Goal: Task Accomplishment & Management: Use online tool/utility

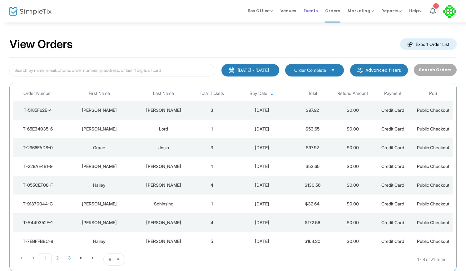
click at [312, 10] on span "Events" at bounding box center [311, 11] width 14 height 16
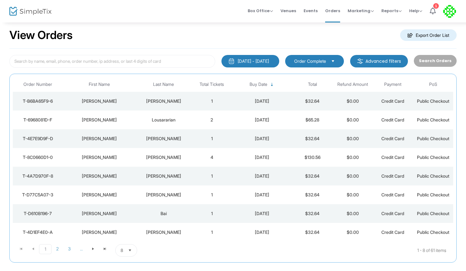
scroll to position [7, 0]
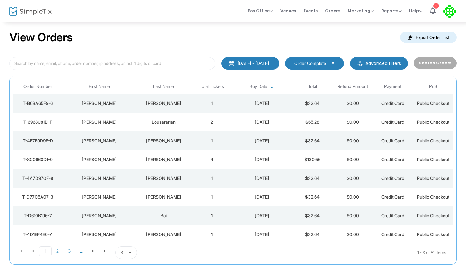
click at [424, 37] on m-button "Export Order List" at bounding box center [428, 38] width 57 height 12
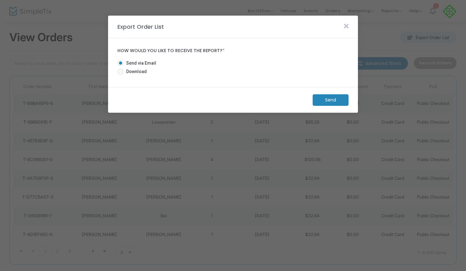
click at [144, 75] on mat-radio-button "Download" at bounding box center [134, 72] width 34 height 9
click at [137, 72] on span "Download" at bounding box center [135, 71] width 23 height 7
click at [121, 75] on input "Download" at bounding box center [120, 75] width 0 height 0
radio input "true"
click at [324, 103] on m-button "Download" at bounding box center [325, 100] width 47 height 12
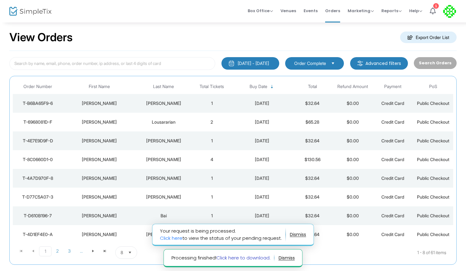
click at [257, 258] on link "Click here to download." at bounding box center [244, 258] width 54 height 7
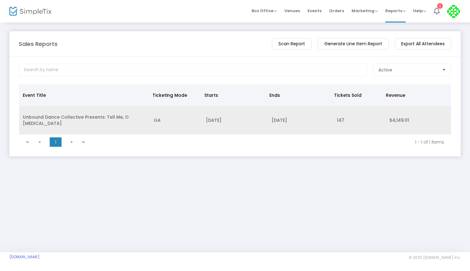
click at [50, 119] on td "Unbound Dance Collective Presents: Tell Me, O [MEDICAL_DATA]" at bounding box center [84, 120] width 131 height 28
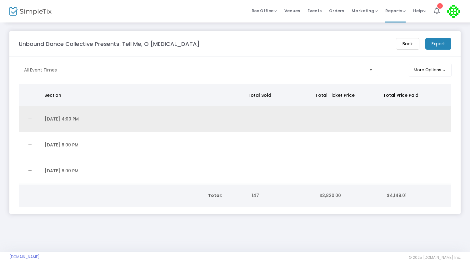
click at [29, 116] on link "Expand Details" at bounding box center [30, 119] width 14 height 10
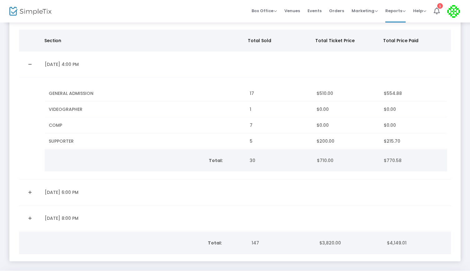
scroll to position [58, 0]
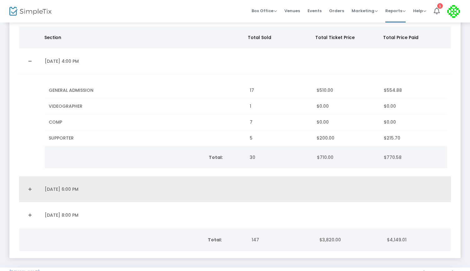
click at [32, 190] on link "Expand Details" at bounding box center [30, 189] width 14 height 10
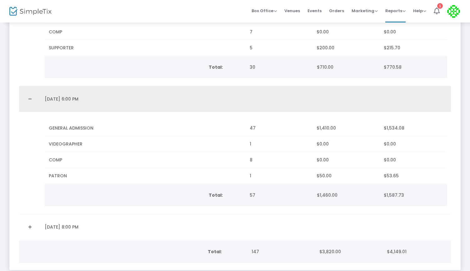
scroll to position [148, 0]
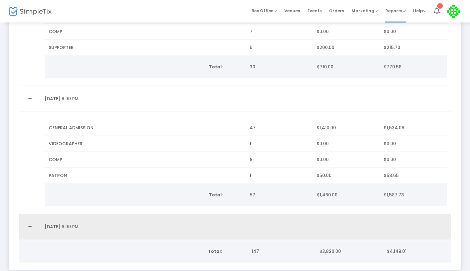
click at [32, 222] on link "Expand Details" at bounding box center [30, 227] width 14 height 10
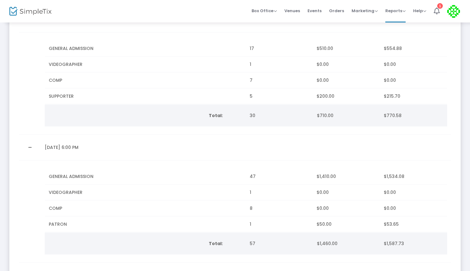
scroll to position [99, 0]
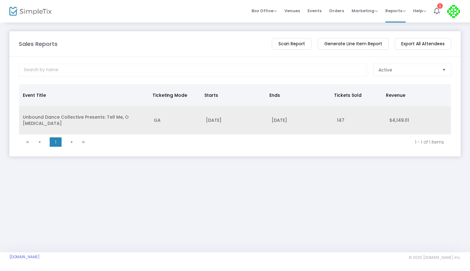
click at [114, 117] on td "Unbound Dance Collective Presents: Tell Me, O [MEDICAL_DATA]" at bounding box center [84, 120] width 131 height 28
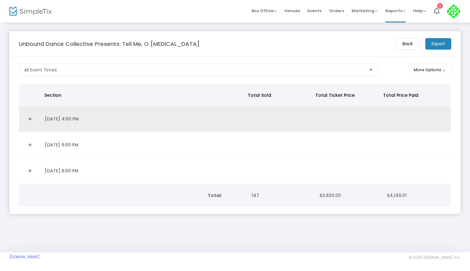
click at [31, 118] on link "Expand Details" at bounding box center [30, 119] width 14 height 10
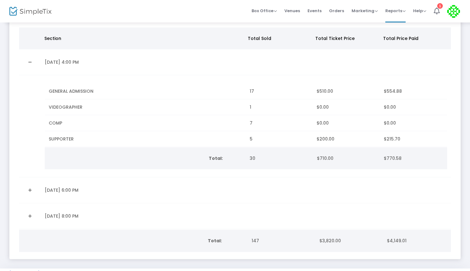
scroll to position [73, 0]
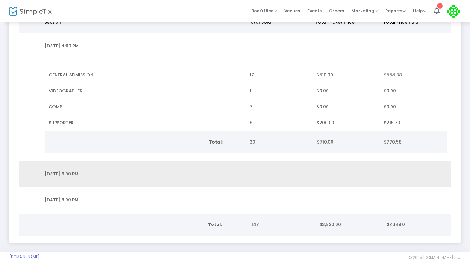
click at [31, 174] on link "Expand Details" at bounding box center [30, 174] width 14 height 10
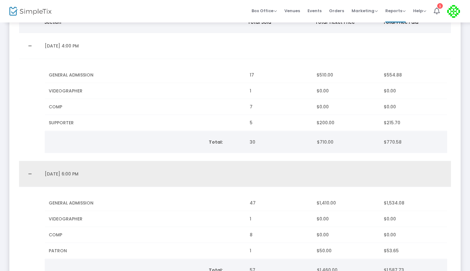
scroll to position [146, 0]
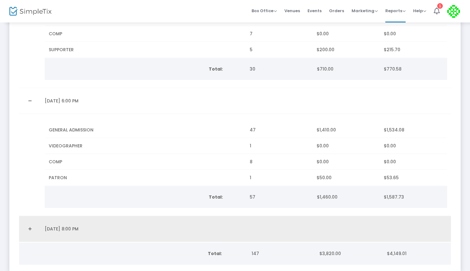
click at [31, 224] on link "Expand Details" at bounding box center [30, 229] width 14 height 10
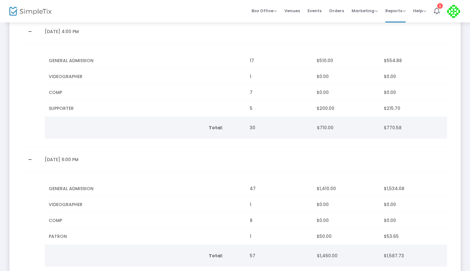
scroll to position [87, 0]
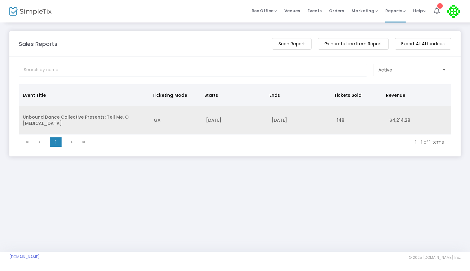
click at [102, 116] on td "Unbound Dance Collective Presents: Tell Me, O [MEDICAL_DATA]" at bounding box center [84, 120] width 131 height 28
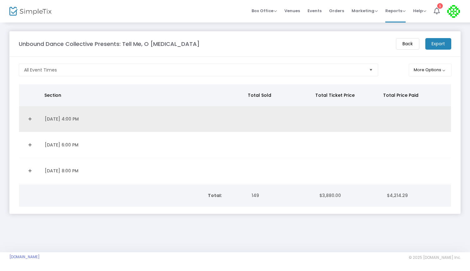
click at [32, 118] on link "Expand Details" at bounding box center [30, 119] width 14 height 10
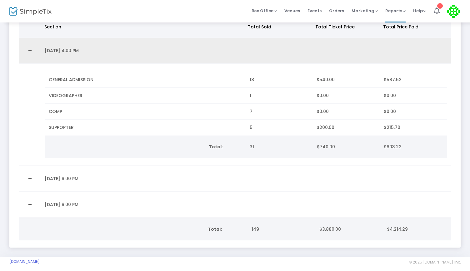
scroll to position [73, 0]
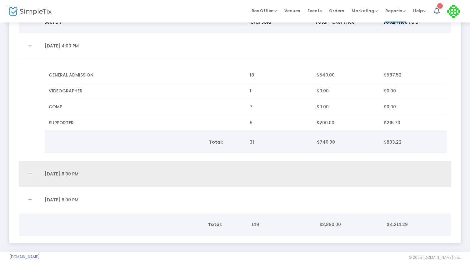
click at [29, 169] on link "Expand Details" at bounding box center [30, 174] width 14 height 10
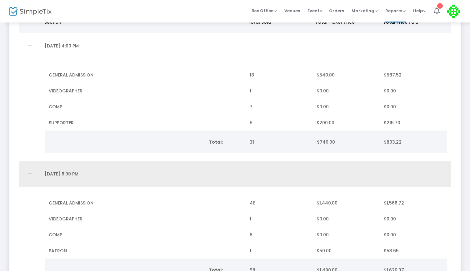
scroll to position [175, 0]
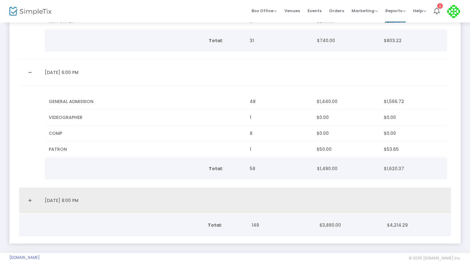
click at [29, 201] on link "Expand Details" at bounding box center [30, 201] width 14 height 10
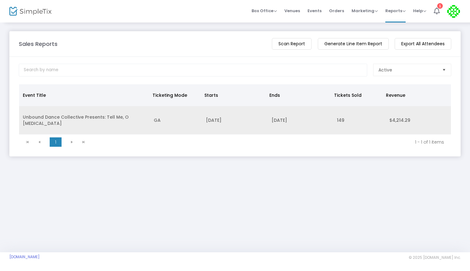
click at [85, 120] on td "Unbound Dance Collective Presents: Tell Me, O [MEDICAL_DATA]" at bounding box center [84, 120] width 131 height 28
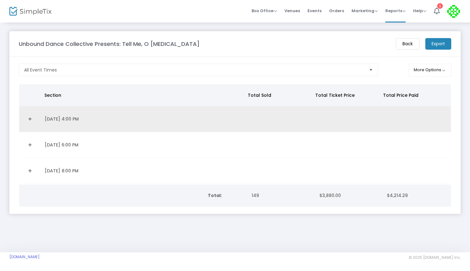
click at [52, 126] on td "[DATE] 4:00 PM" at bounding box center [143, 119] width 205 height 26
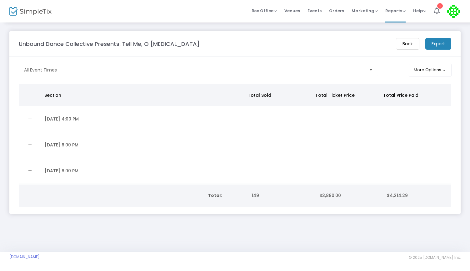
click at [31, 117] on link "Expand Details" at bounding box center [30, 119] width 14 height 10
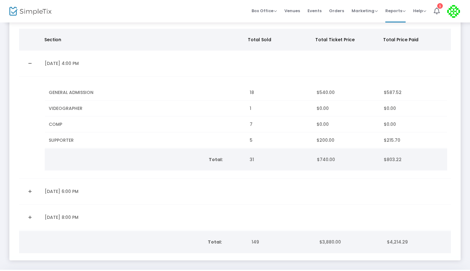
scroll to position [58, 0]
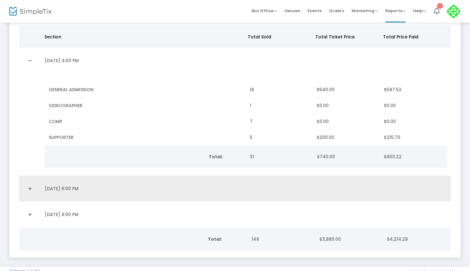
click at [26, 186] on link "Expand Details" at bounding box center [30, 189] width 14 height 10
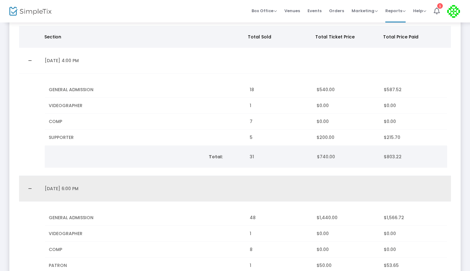
scroll to position [175, 0]
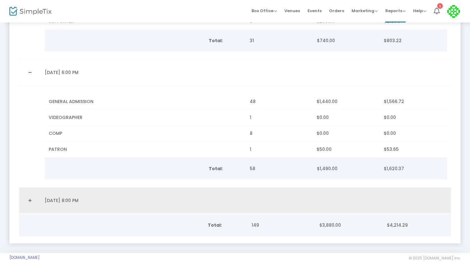
click at [29, 199] on link "Expand Details" at bounding box center [30, 201] width 14 height 10
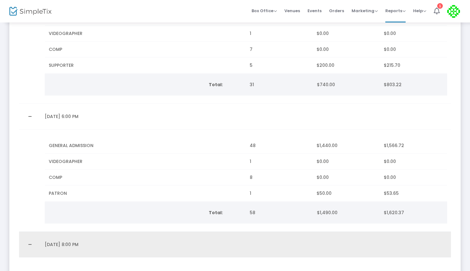
scroll to position [187, 0]
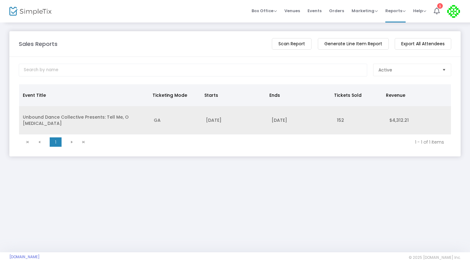
click at [116, 117] on td "Unbound Dance Collective Presents: Tell Me, O [MEDICAL_DATA]" at bounding box center [84, 120] width 131 height 28
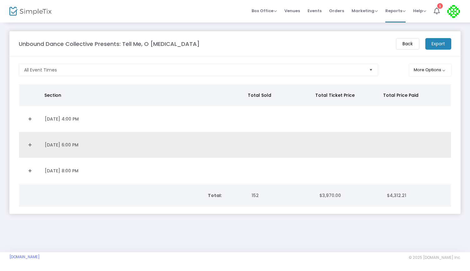
click at [36, 145] on link "Expand Details" at bounding box center [30, 145] width 14 height 10
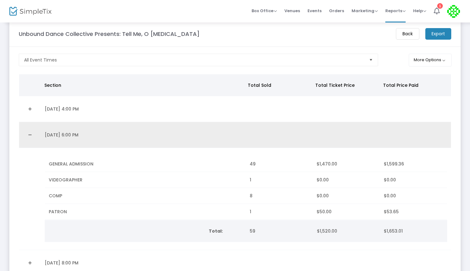
scroll to position [11, 0]
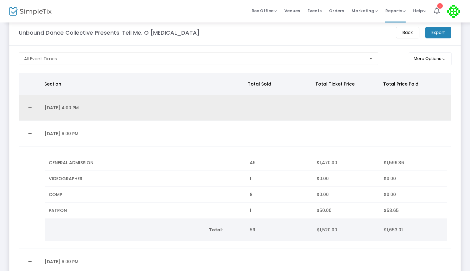
click at [26, 107] on link "Expand Details" at bounding box center [30, 108] width 14 height 10
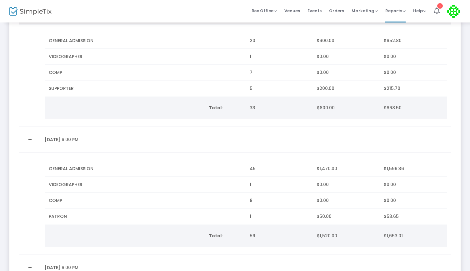
scroll to position [175, 0]
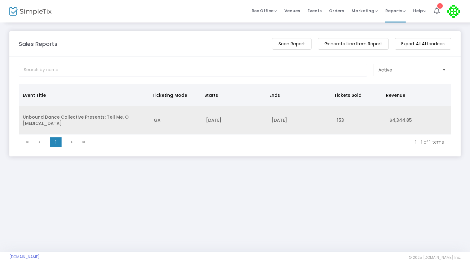
click at [61, 120] on td "Unbound Dance Collective Presents: Tell Me, O [MEDICAL_DATA]" at bounding box center [84, 120] width 131 height 28
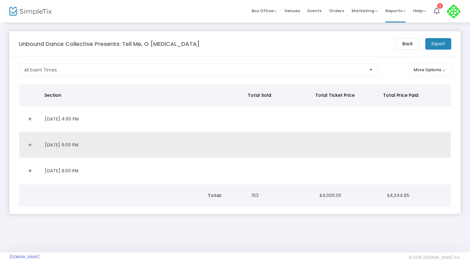
click at [30, 145] on link "Expand Details" at bounding box center [30, 145] width 14 height 10
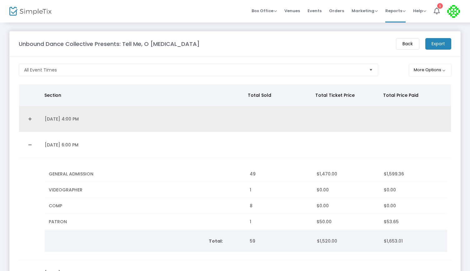
click at [29, 122] on link "Expand Details" at bounding box center [30, 119] width 14 height 10
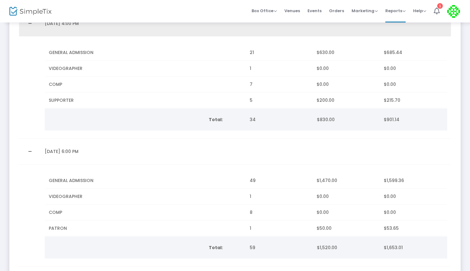
scroll to position [175, 0]
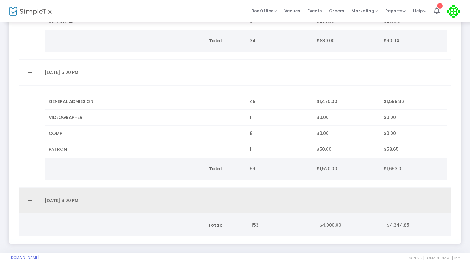
click at [31, 196] on link "Expand Details" at bounding box center [30, 201] width 14 height 10
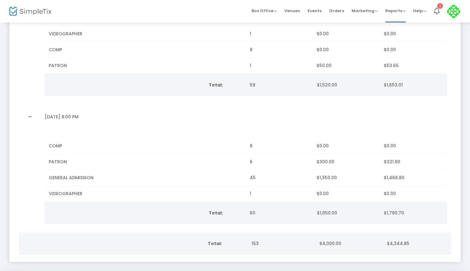
scroll to position [187, 0]
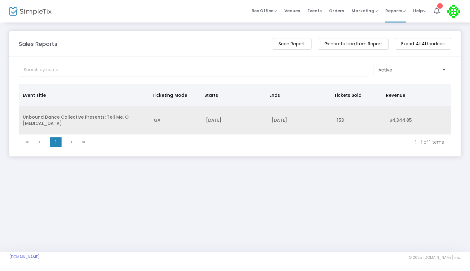
click at [198, 117] on td "GA" at bounding box center [176, 120] width 52 height 28
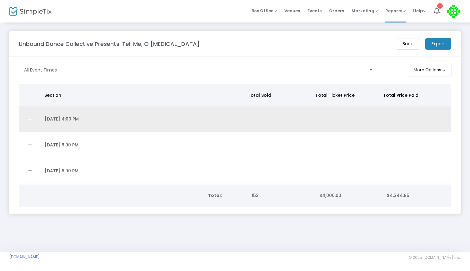
click at [37, 112] on td "Data table" at bounding box center [30, 119] width 22 height 26
click at [27, 119] on link "Expand Details" at bounding box center [30, 119] width 14 height 10
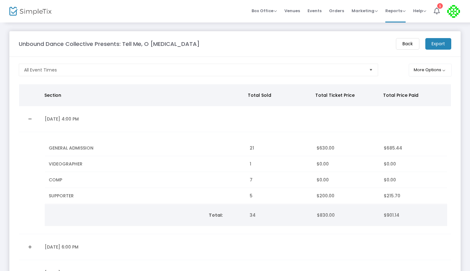
scroll to position [73, 0]
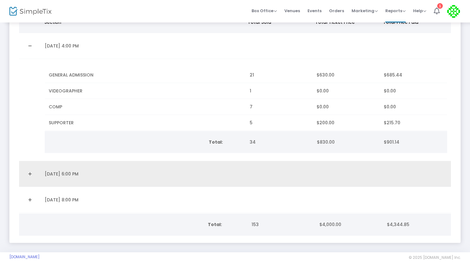
click at [33, 175] on link "Expand Details" at bounding box center [30, 174] width 14 height 10
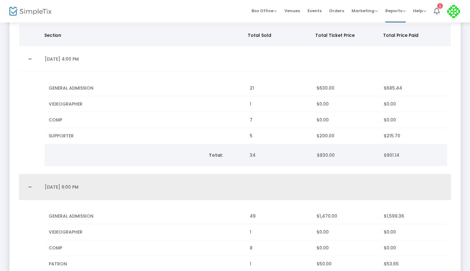
scroll to position [59, 0]
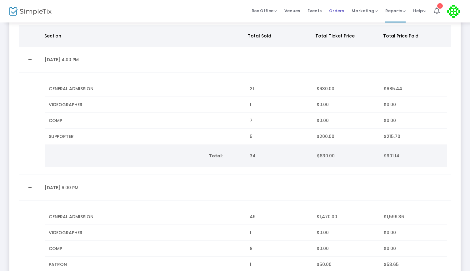
click at [335, 7] on span "Orders" at bounding box center [336, 11] width 15 height 16
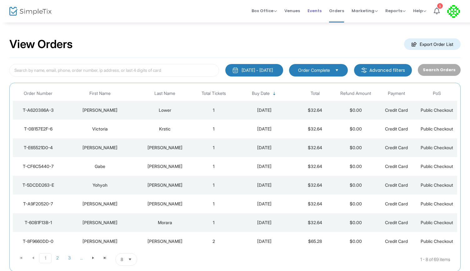
click at [311, 13] on span "Events" at bounding box center [314, 11] width 14 height 16
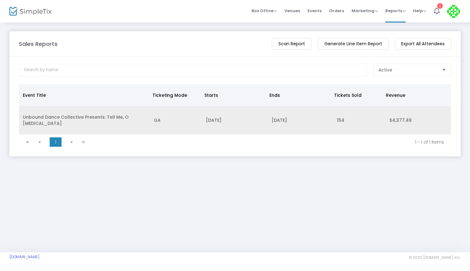
click at [47, 115] on td "Unbound Dance Collective Presents: Tell Me, O [MEDICAL_DATA]" at bounding box center [84, 120] width 131 height 28
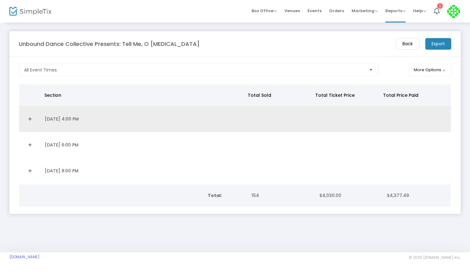
click at [30, 119] on link "Expand Details" at bounding box center [30, 119] width 14 height 10
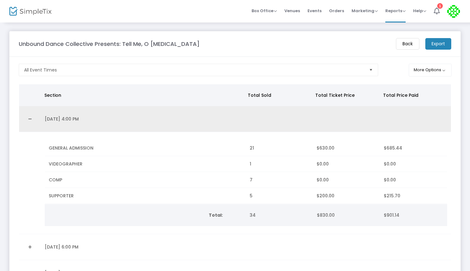
scroll to position [73, 0]
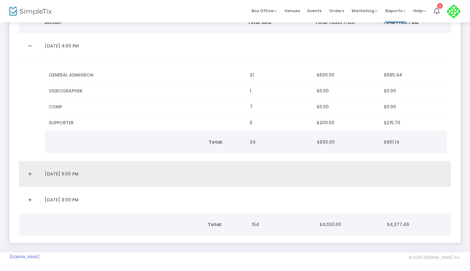
click at [29, 169] on link "Expand Details" at bounding box center [30, 174] width 14 height 10
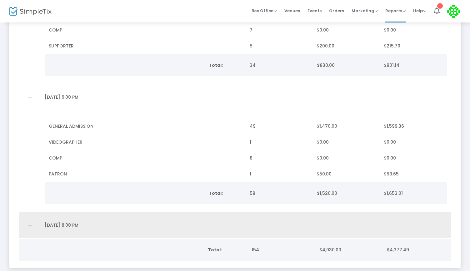
scroll to position [175, 0]
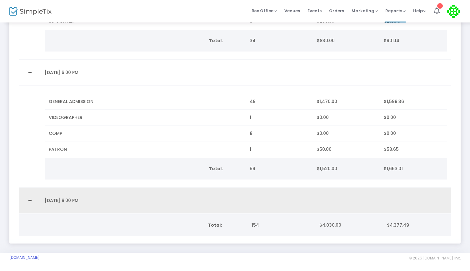
click at [28, 199] on link "Expand Details" at bounding box center [30, 201] width 14 height 10
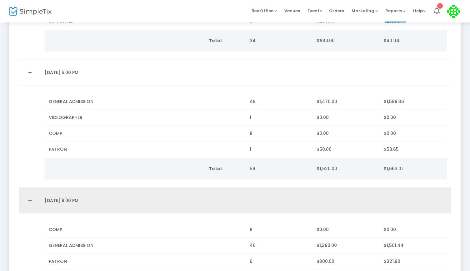
scroll to position [276, 0]
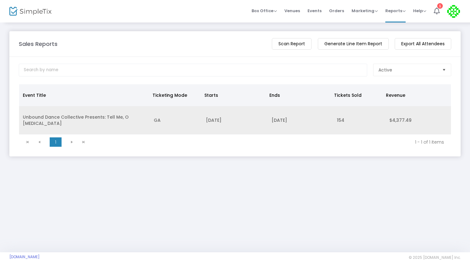
click at [136, 119] on td "Unbound Dance Collective Presents: Tell Me, O [MEDICAL_DATA]" at bounding box center [84, 120] width 131 height 28
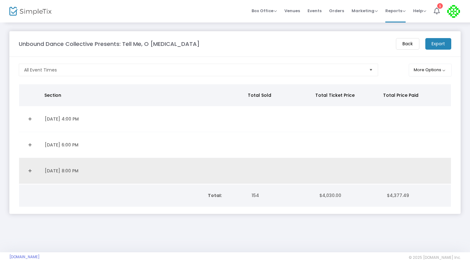
click at [31, 169] on link "Expand Details" at bounding box center [30, 171] width 14 height 10
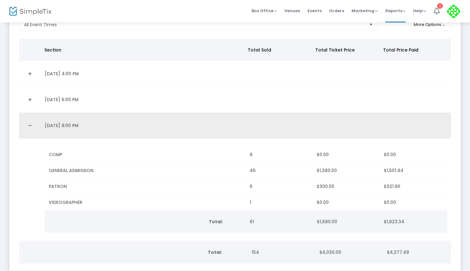
scroll to position [46, 0]
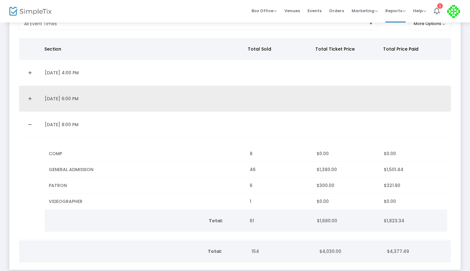
click at [30, 101] on link "Expand Details" at bounding box center [30, 99] width 14 height 10
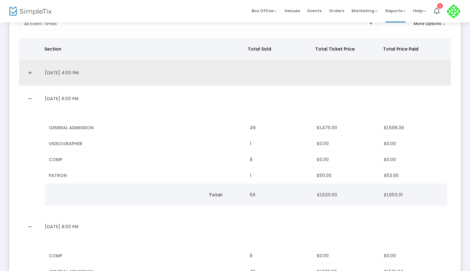
click at [31, 70] on link "Expand Details" at bounding box center [30, 73] width 14 height 10
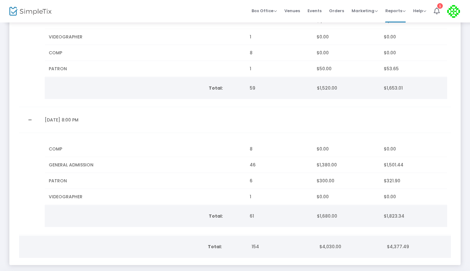
scroll to position [256, 0]
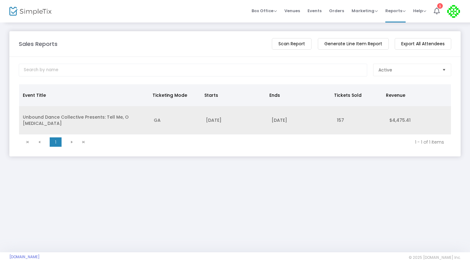
click at [101, 116] on td "Unbound Dance Collective Presents: Tell Me, O [MEDICAL_DATA]" at bounding box center [84, 120] width 131 height 28
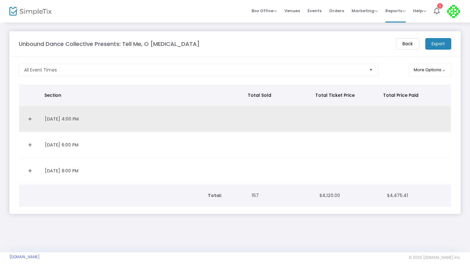
click at [69, 119] on td "[DATE] 4:00 PM" at bounding box center [143, 119] width 205 height 26
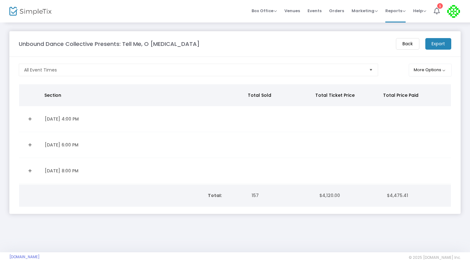
click at [29, 118] on link "Expand Details" at bounding box center [30, 119] width 14 height 10
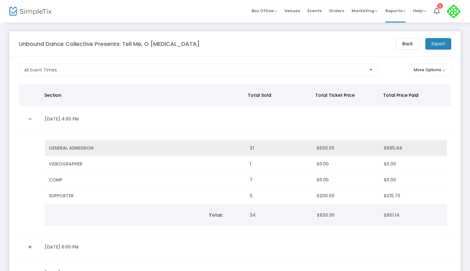
scroll to position [73, 0]
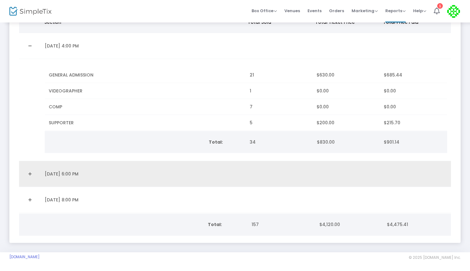
click at [29, 173] on link "Expand Details" at bounding box center [30, 174] width 14 height 10
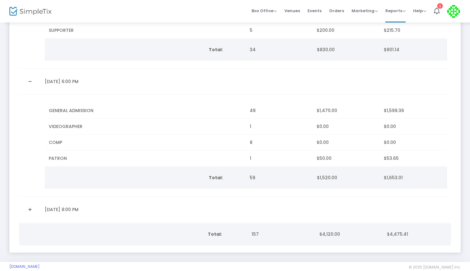
scroll to position [166, 0]
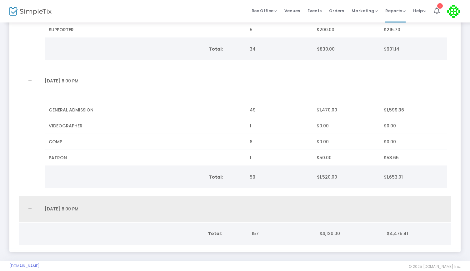
click at [27, 207] on link "Expand Details" at bounding box center [30, 209] width 14 height 10
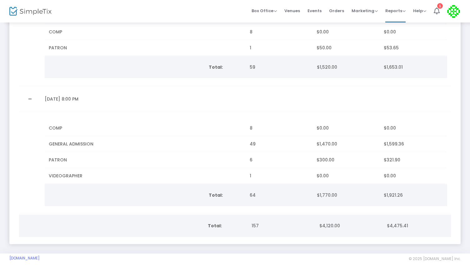
scroll to position [249, 0]
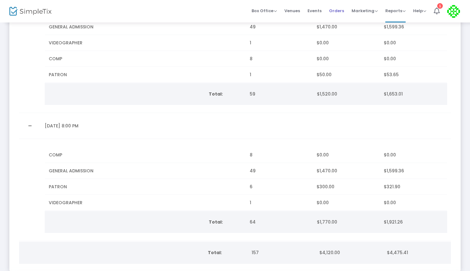
click at [342, 18] on span "Orders" at bounding box center [336, 11] width 15 height 16
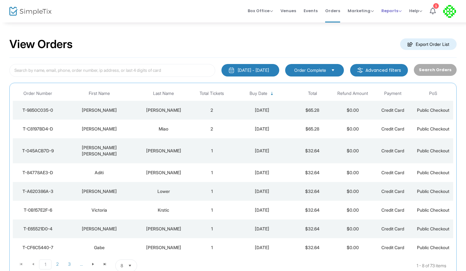
click at [393, 12] on span "Reports" at bounding box center [392, 11] width 20 height 6
click at [393, 31] on li "Sales Reports" at bounding box center [402, 33] width 41 height 12
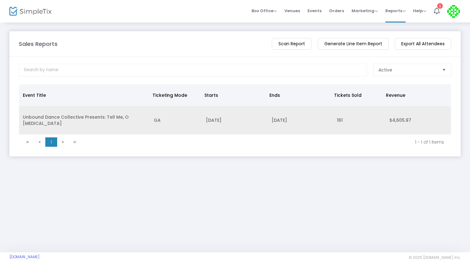
click at [48, 117] on td "Unbound Dance Collective Presents: Tell Me, O [MEDICAL_DATA]" at bounding box center [84, 120] width 131 height 28
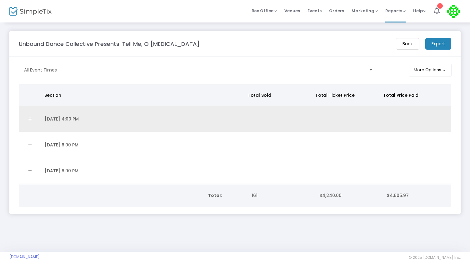
click at [30, 118] on link "Expand Details" at bounding box center [30, 119] width 14 height 10
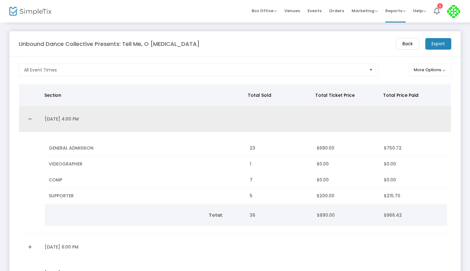
scroll to position [73, 0]
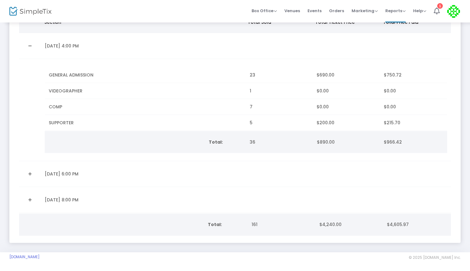
click at [31, 170] on link "Expand Details" at bounding box center [30, 174] width 14 height 10
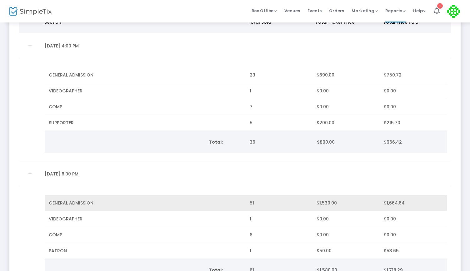
scroll to position [175, 0]
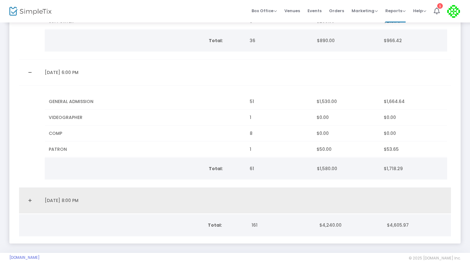
click at [29, 197] on link "Expand Details" at bounding box center [30, 201] width 14 height 10
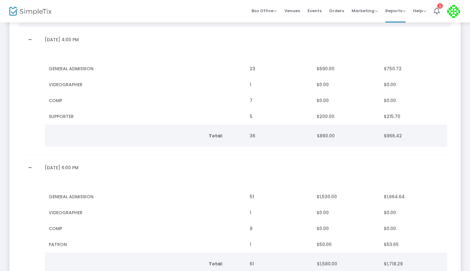
scroll to position [79, 0]
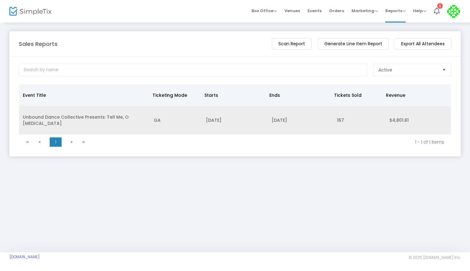
click at [229, 117] on td "[DATE]" at bounding box center [234, 120] width 65 height 28
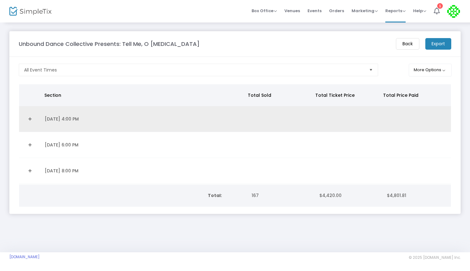
click at [72, 116] on td "11/15/2025 4:00 PM" at bounding box center [143, 119] width 205 height 26
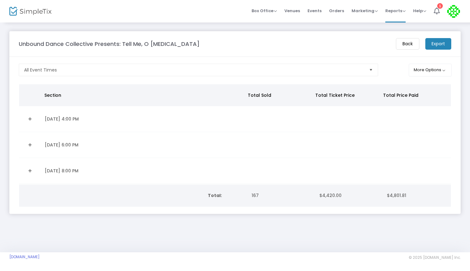
click at [30, 118] on link "Expand Details" at bounding box center [30, 119] width 14 height 10
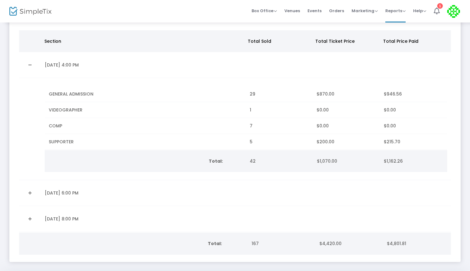
scroll to position [55, 0]
click at [335, 7] on span "Orders" at bounding box center [336, 11] width 15 height 16
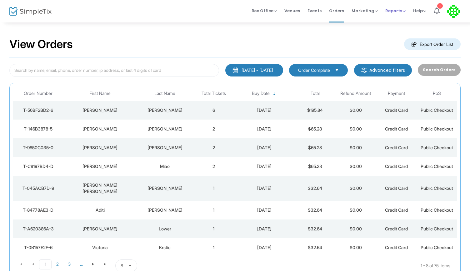
click at [398, 13] on span "Reports" at bounding box center [395, 11] width 20 height 6
click at [399, 37] on li "Sales Reports" at bounding box center [405, 33] width 41 height 12
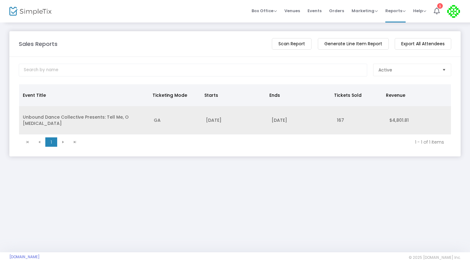
click at [264, 114] on td "[DATE]" at bounding box center [234, 120] width 65 height 28
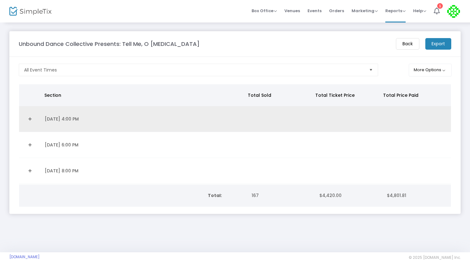
click at [71, 112] on td "11/15/2025 4:00 PM" at bounding box center [143, 119] width 205 height 26
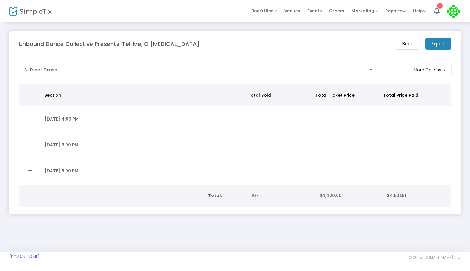
click at [31, 118] on link "Expand Details" at bounding box center [30, 119] width 14 height 10
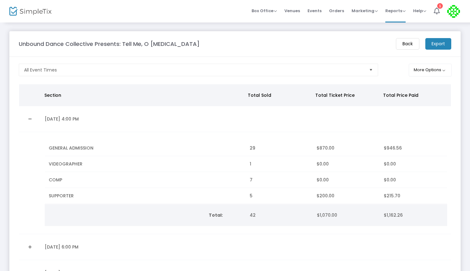
scroll to position [73, 0]
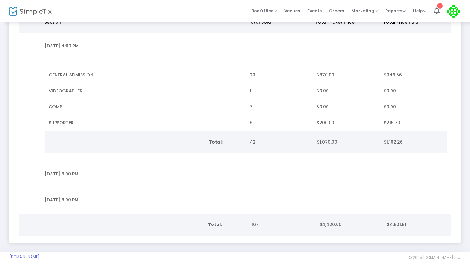
click at [29, 172] on link "Expand Details" at bounding box center [30, 174] width 14 height 10
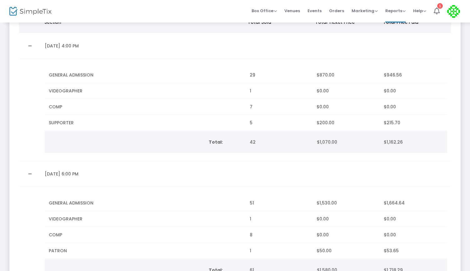
scroll to position [175, 0]
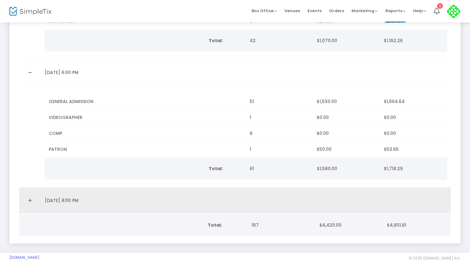
click at [29, 203] on link "Expand Details" at bounding box center [30, 201] width 14 height 10
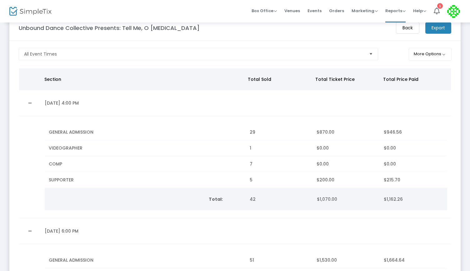
scroll to position [14, 0]
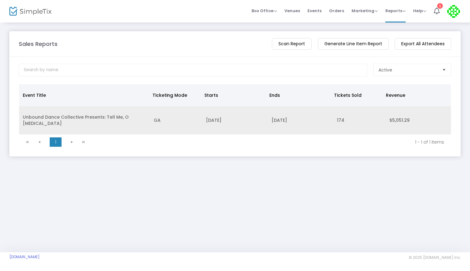
click at [53, 119] on td "Unbound Dance Collective Presents: Tell Me, O [MEDICAL_DATA]" at bounding box center [84, 120] width 131 height 28
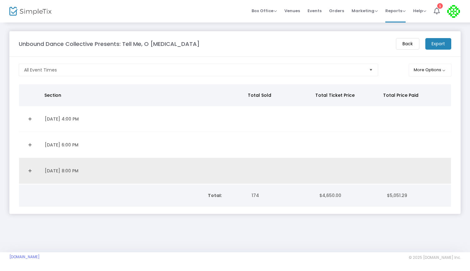
click at [24, 167] on link "Expand Details" at bounding box center [30, 171] width 14 height 10
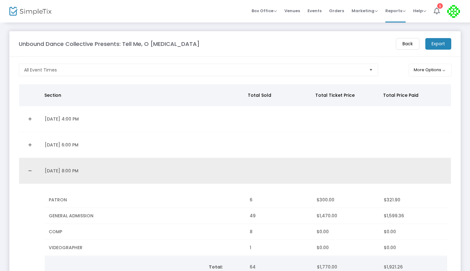
scroll to position [47, 0]
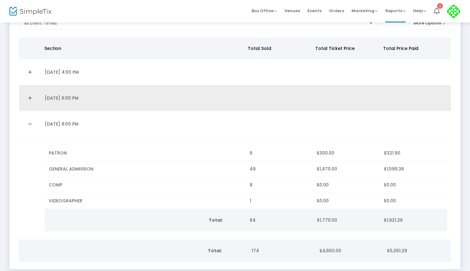
click at [32, 94] on link "Expand Details" at bounding box center [30, 98] width 14 height 10
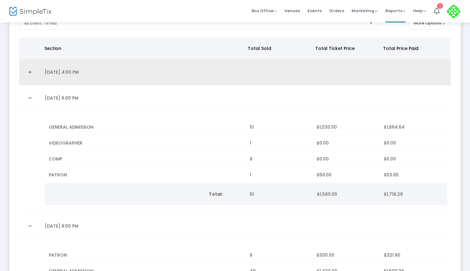
click at [36, 73] on link "Expand Details" at bounding box center [30, 72] width 14 height 10
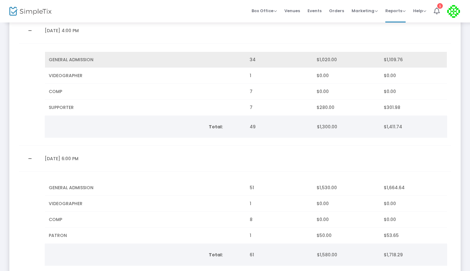
scroll to position [62, 0]
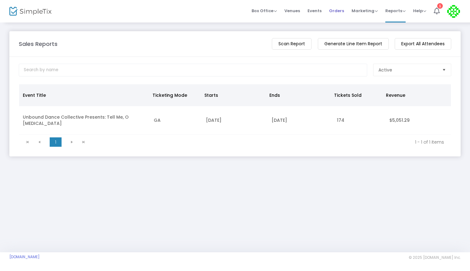
click at [344, 12] on li "Orders" at bounding box center [336, 11] width 22 height 22
click at [340, 13] on span "Orders" at bounding box center [336, 11] width 15 height 16
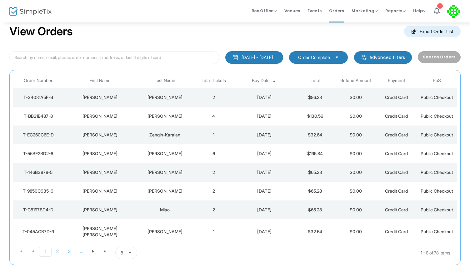
scroll to position [13, 0]
click at [209, 82] on th "Total Tickets" at bounding box center [213, 80] width 41 height 15
click at [212, 79] on th "Total Tickets" at bounding box center [213, 80] width 41 height 15
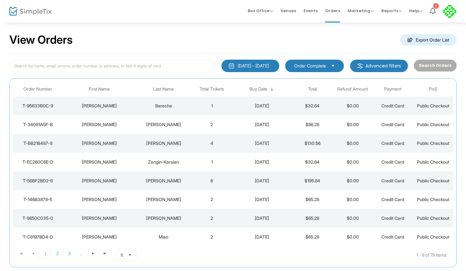
scroll to position [4, 0]
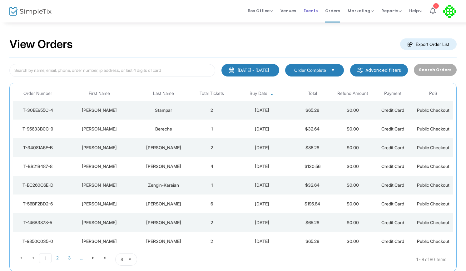
click at [312, 6] on span "Events" at bounding box center [311, 11] width 14 height 16
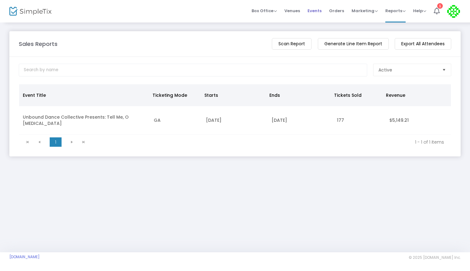
click at [312, 13] on span "Events" at bounding box center [314, 11] width 14 height 16
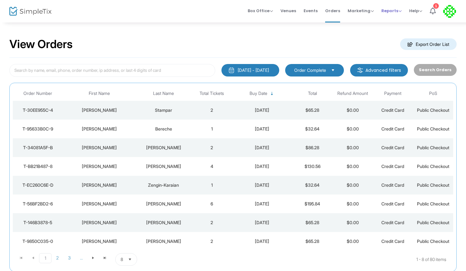
click at [392, 12] on span "Reports" at bounding box center [392, 11] width 20 height 6
click at [395, 35] on li "Sales Reports" at bounding box center [402, 33] width 41 height 12
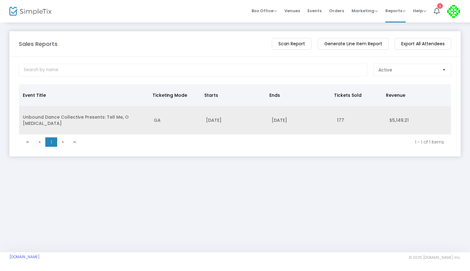
click at [97, 113] on td "Unbound Dance Collective Presents: Tell Me, O Muse" at bounding box center [84, 120] width 131 height 28
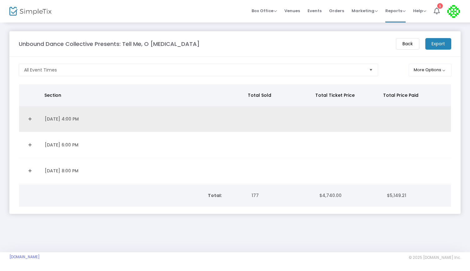
click at [66, 117] on td "[DATE] 4:00 PM" at bounding box center [143, 119] width 205 height 26
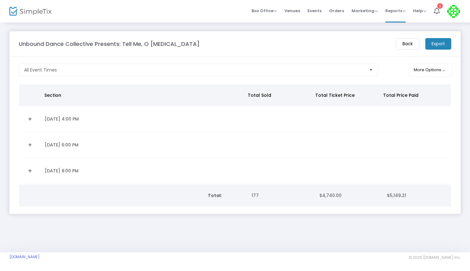
click at [29, 116] on link "Expand Details" at bounding box center [30, 119] width 14 height 10
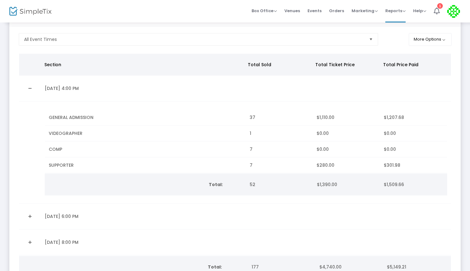
scroll to position [73, 0]
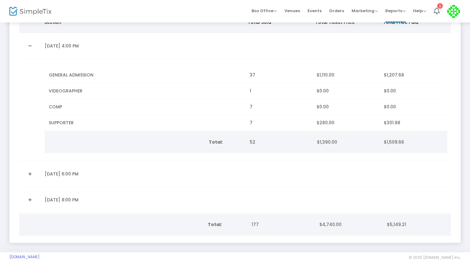
click at [31, 173] on link "Expand Details" at bounding box center [30, 174] width 14 height 10
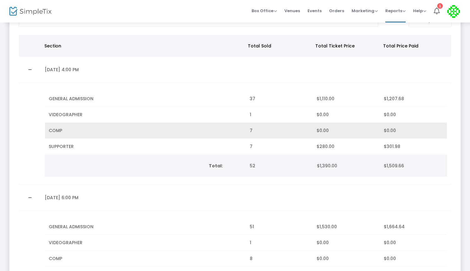
scroll to position [32, 0]
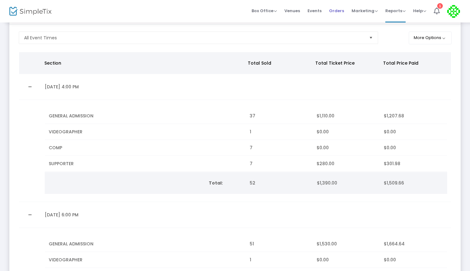
click at [333, 8] on span "Orders" at bounding box center [336, 11] width 15 height 16
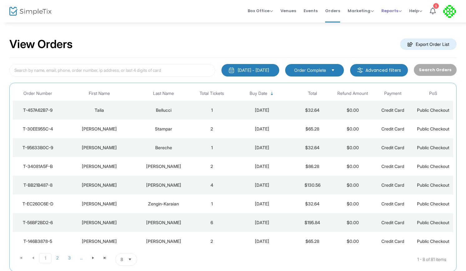
click at [390, 14] on span "Reports Analytics Sales Reports Download" at bounding box center [392, 11] width 20 height 16
click at [391, 11] on span "Reports" at bounding box center [392, 11] width 20 height 6
click at [398, 35] on li "Sales Reports" at bounding box center [402, 33] width 41 height 12
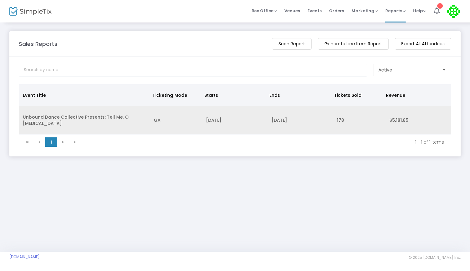
click at [171, 122] on td "GA" at bounding box center [176, 120] width 52 height 28
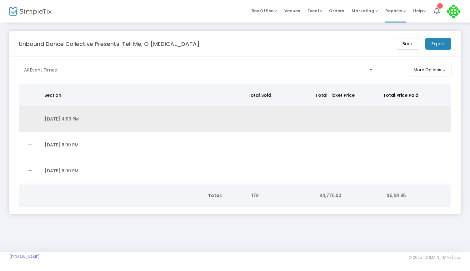
click at [31, 120] on link "Expand Details" at bounding box center [30, 119] width 14 height 10
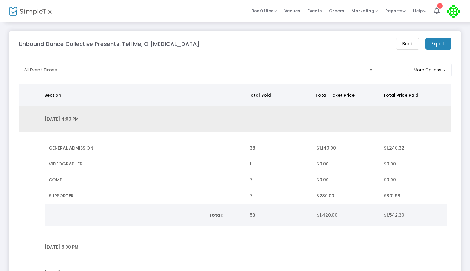
scroll to position [73, 0]
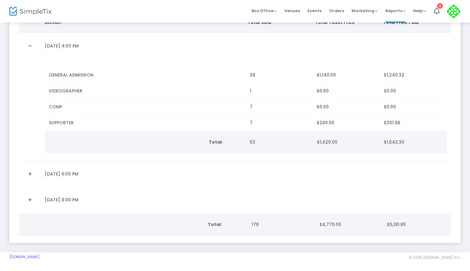
click at [32, 174] on link "Expand Details" at bounding box center [30, 174] width 14 height 10
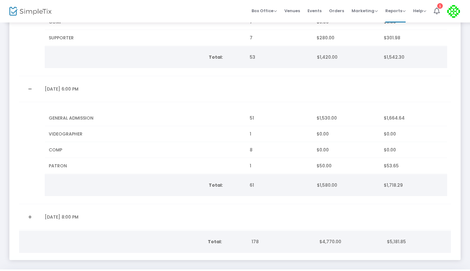
scroll to position [175, 0]
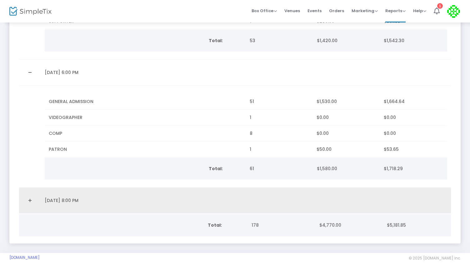
click at [28, 201] on link "Expand Details" at bounding box center [30, 201] width 14 height 10
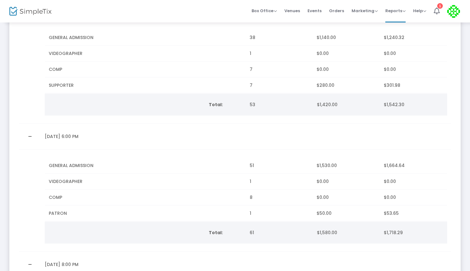
scroll to position [109, 0]
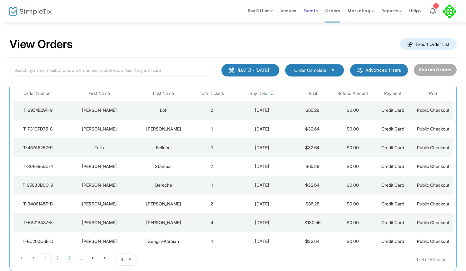
click at [318, 11] on span "Events" at bounding box center [311, 11] width 14 height 16
